Goal: Task Accomplishment & Management: Use online tool/utility

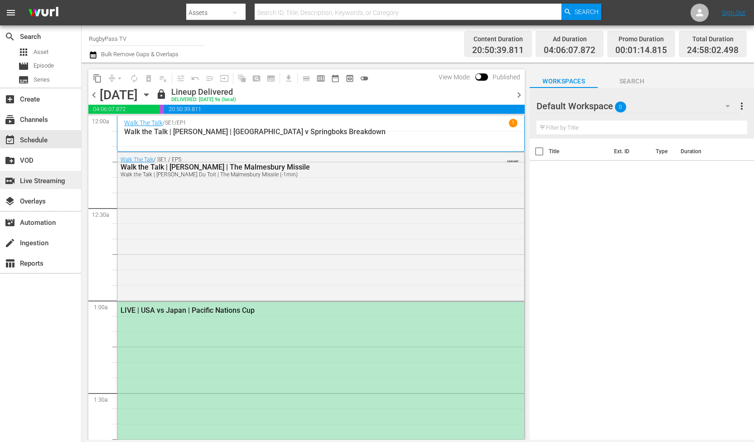
click at [40, 184] on div "switch_video Live Streaming" at bounding box center [25, 179] width 51 height 8
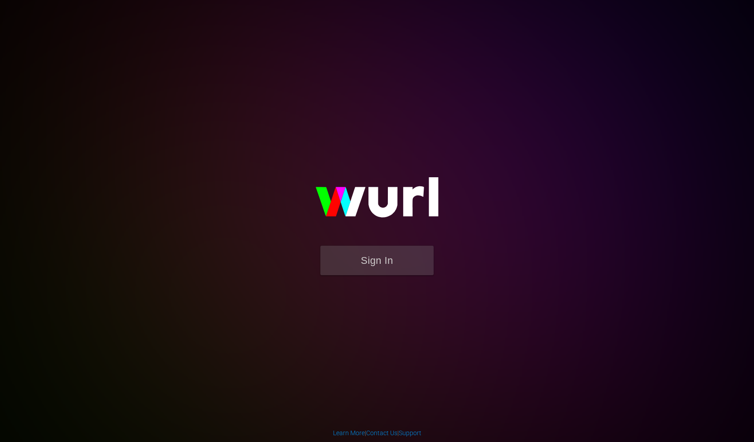
click at [372, 245] on img at bounding box center [376, 202] width 181 height 88
click at [357, 268] on button "Sign In" at bounding box center [376, 260] width 113 height 29
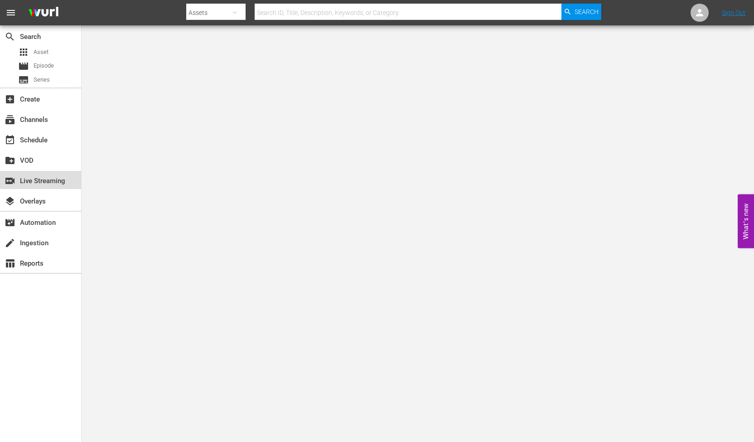
click at [34, 176] on div "switch_video Live Streaming" at bounding box center [25, 179] width 51 height 8
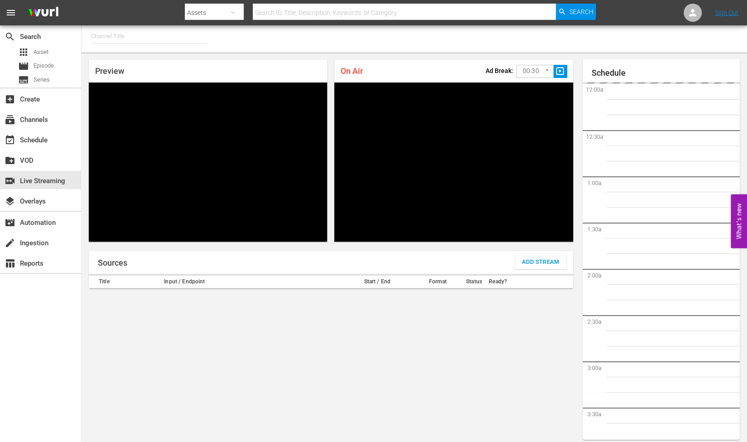
type input "RugbyPass TV (1872)"
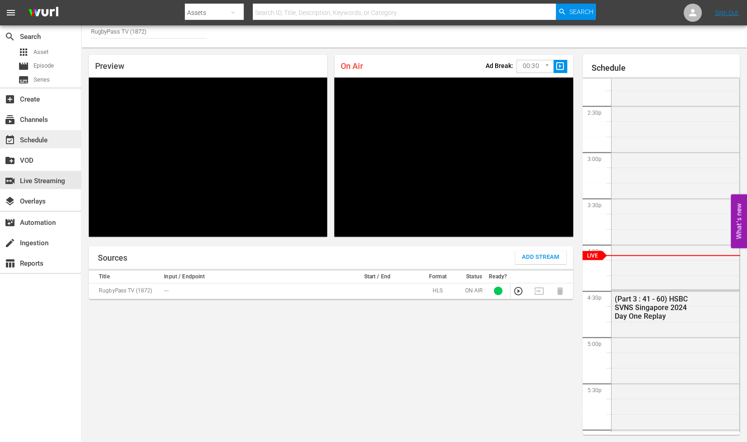
click at [52, 139] on div "event_available Schedule" at bounding box center [40, 139] width 81 height 18
